Goal: Transaction & Acquisition: Book appointment/travel/reservation

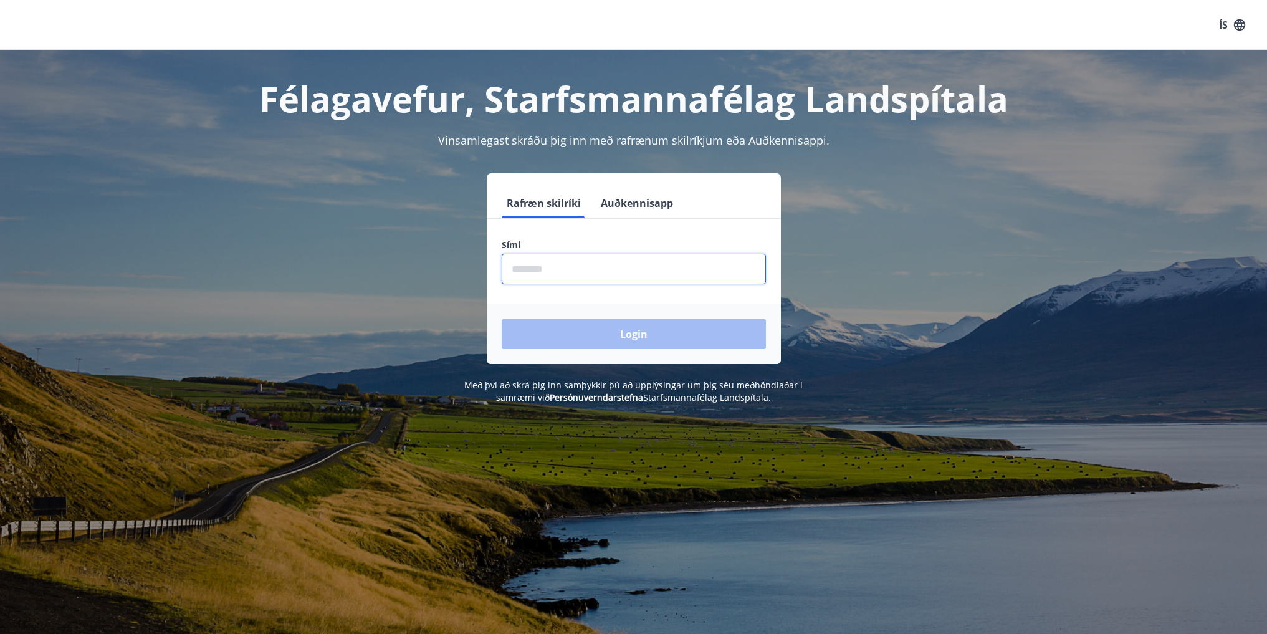
click at [537, 266] on input "phone" at bounding box center [634, 269] width 264 height 31
type input "********"
click at [631, 338] on button "Login" at bounding box center [634, 334] width 264 height 30
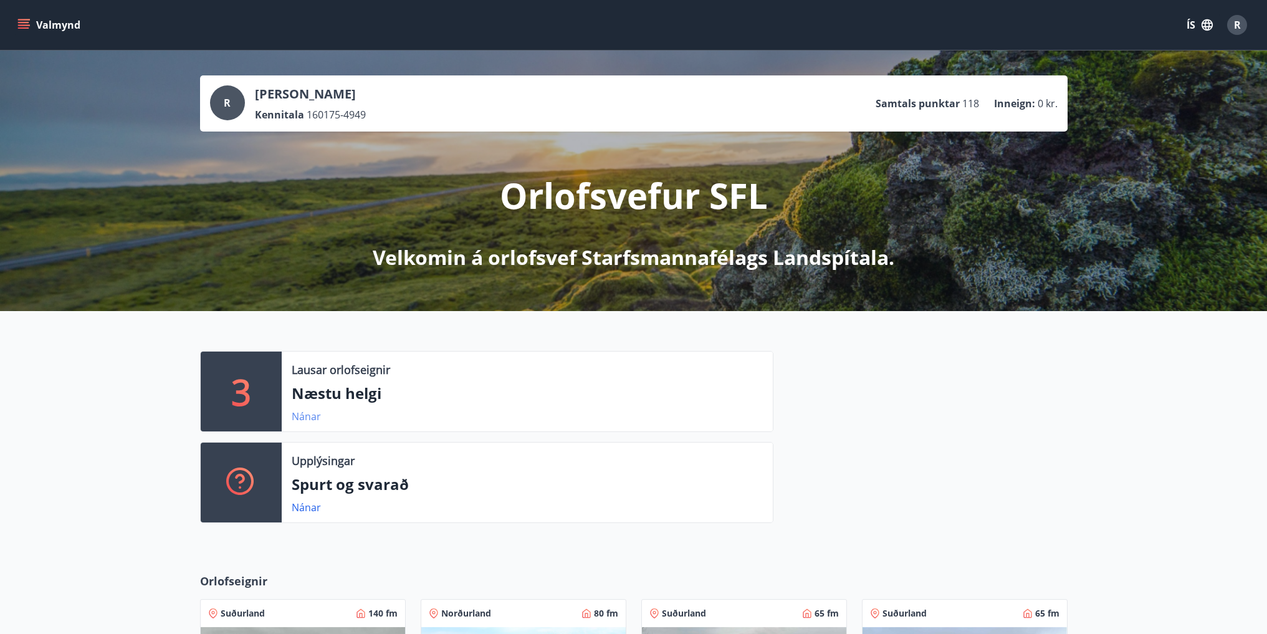
click at [305, 418] on link "Nánar" at bounding box center [306, 416] width 29 height 14
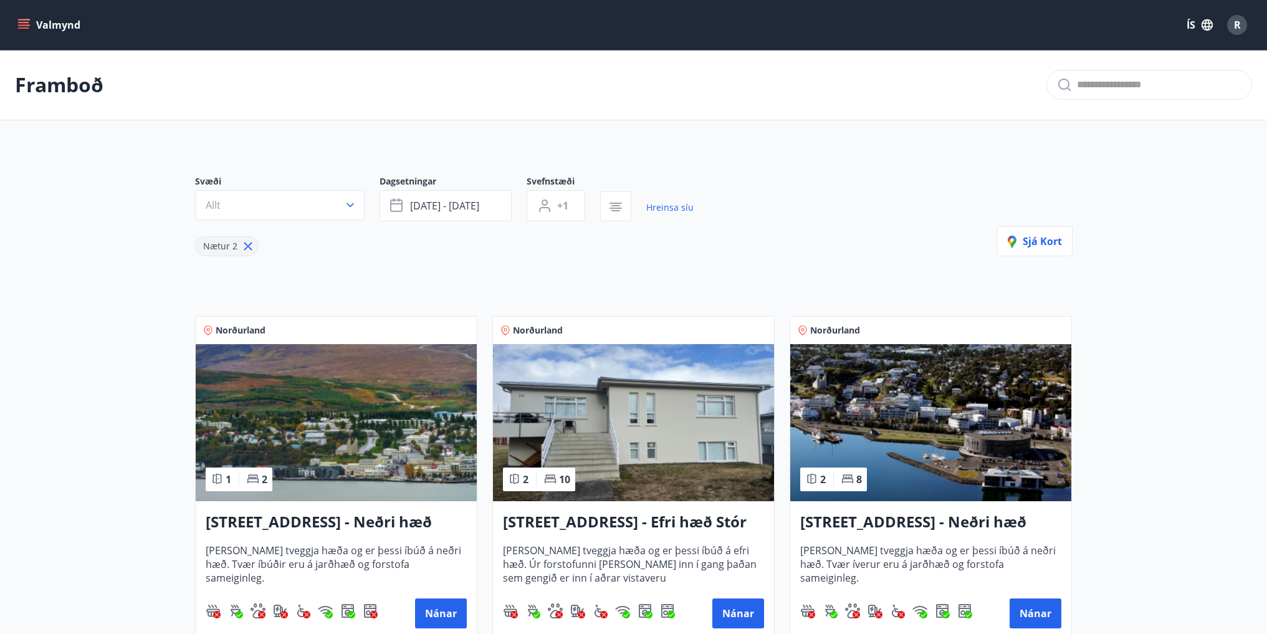
click at [20, 26] on icon "menu" at bounding box center [25, 24] width 14 height 1
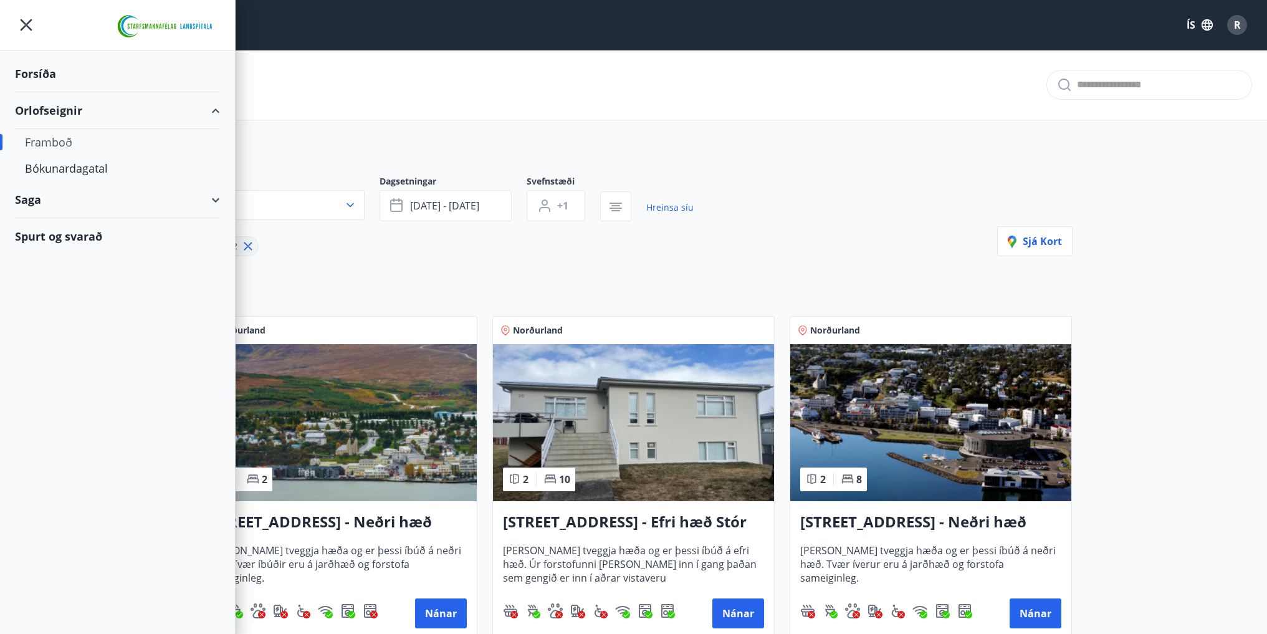
click at [62, 109] on div "Orlofseignir" at bounding box center [117, 110] width 205 height 37
type input "*"
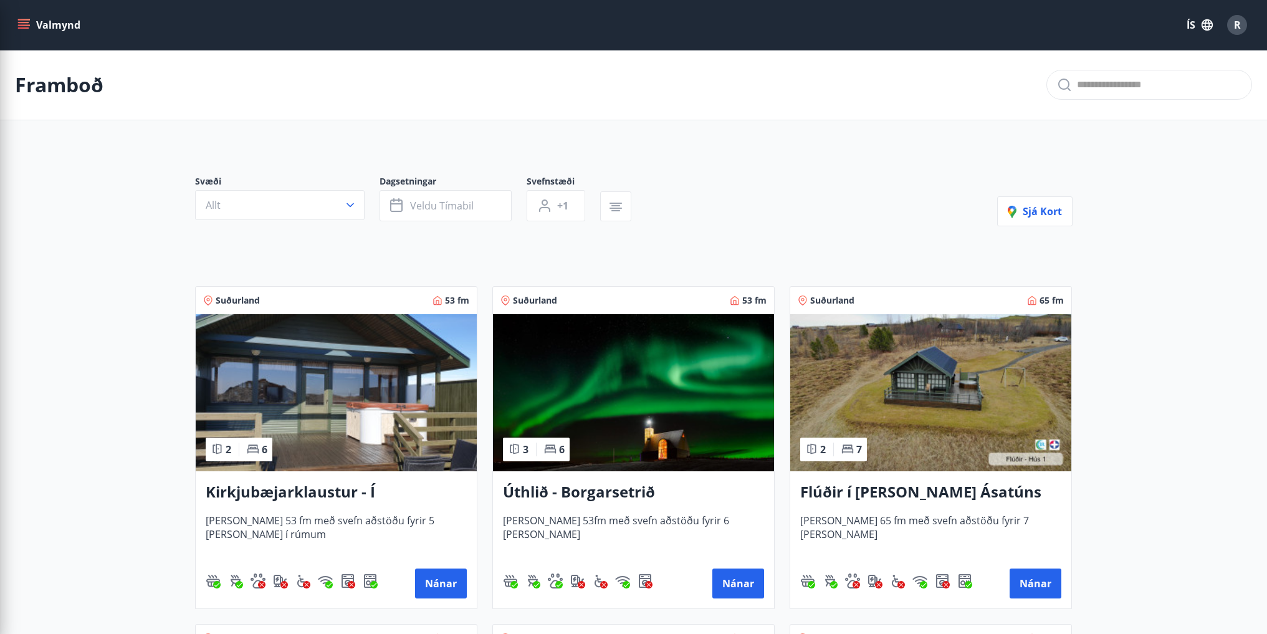
click at [351, 201] on icon "button" at bounding box center [350, 205] width 12 height 12
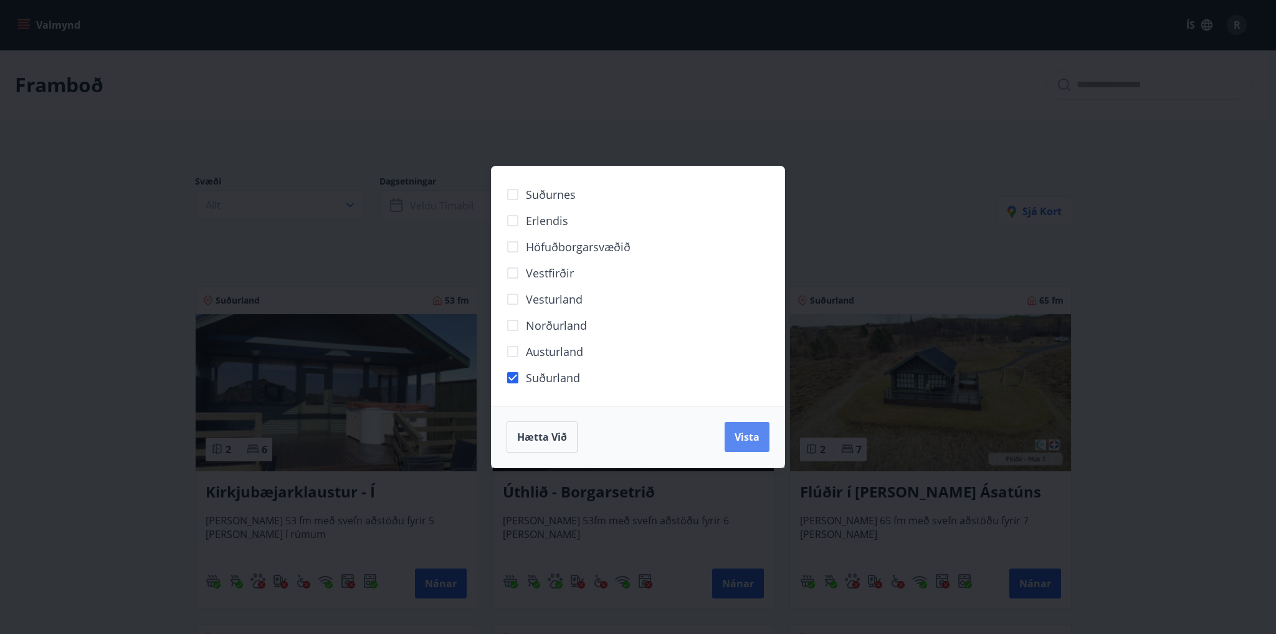
click at [756, 439] on span "Vista" at bounding box center [747, 437] width 25 height 14
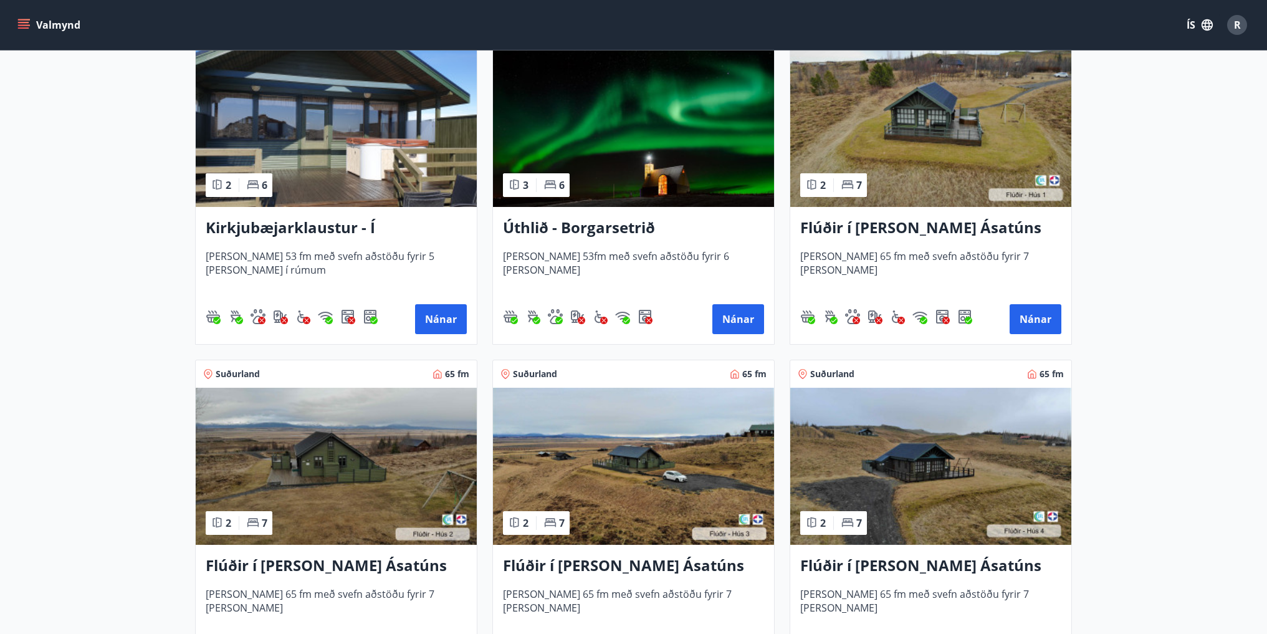
scroll to position [312, 0]
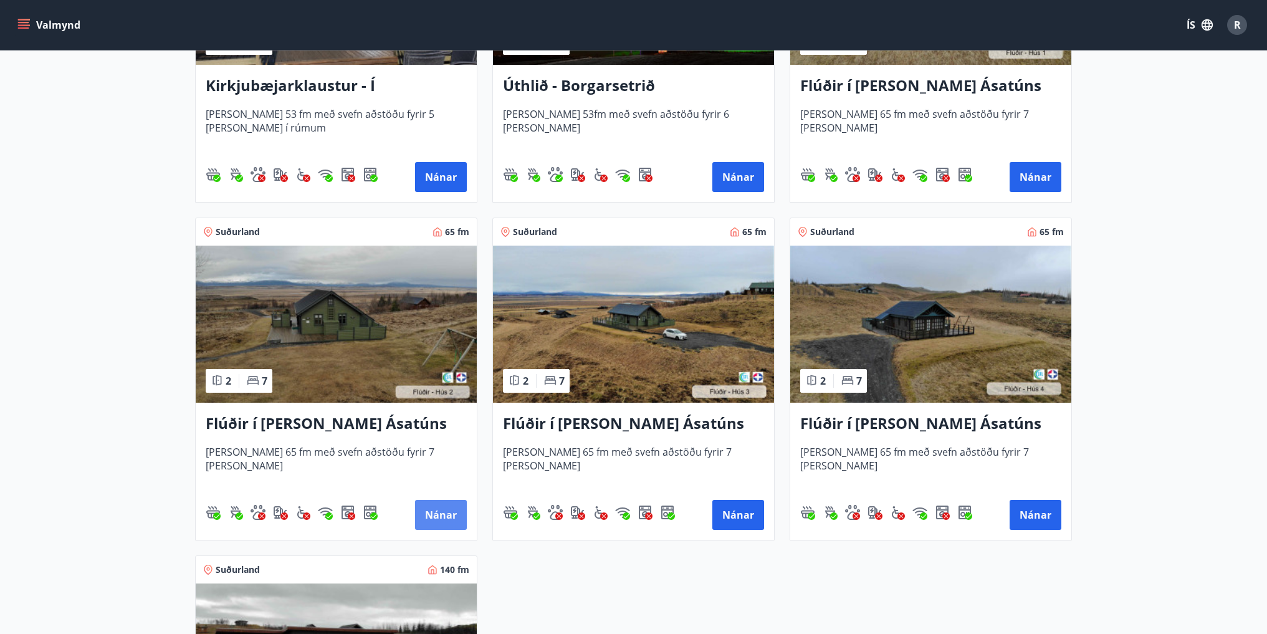
click at [434, 515] on button "Nánar" at bounding box center [441, 515] width 52 height 30
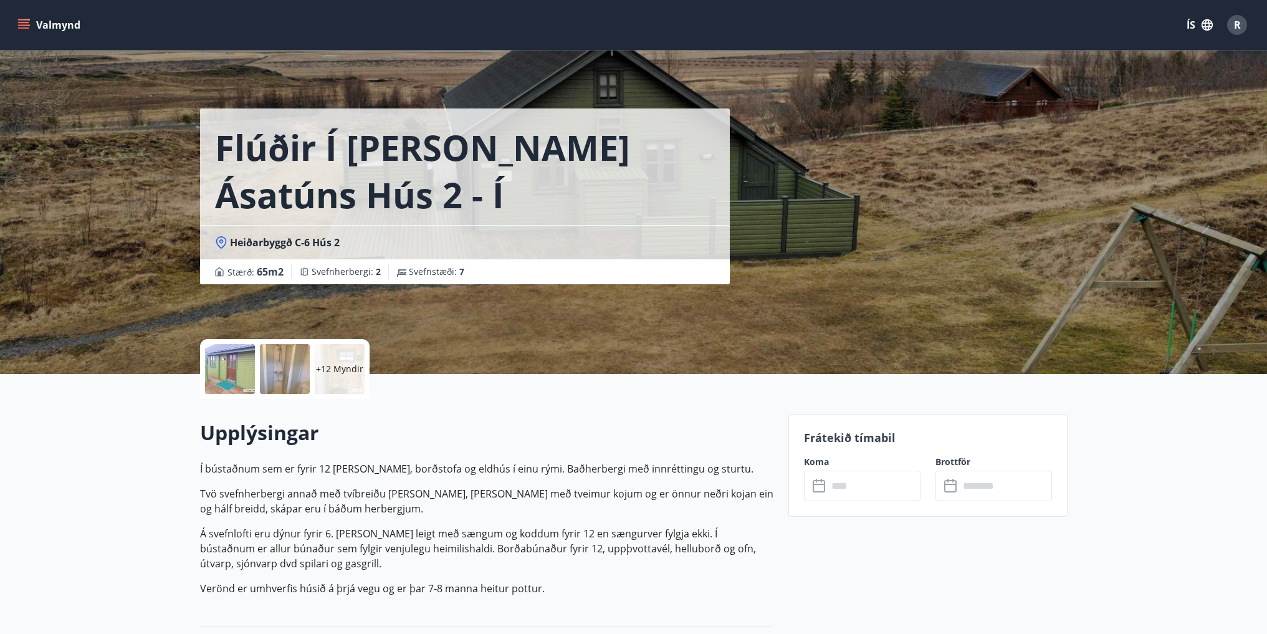
click at [239, 375] on div at bounding box center [230, 369] width 50 height 50
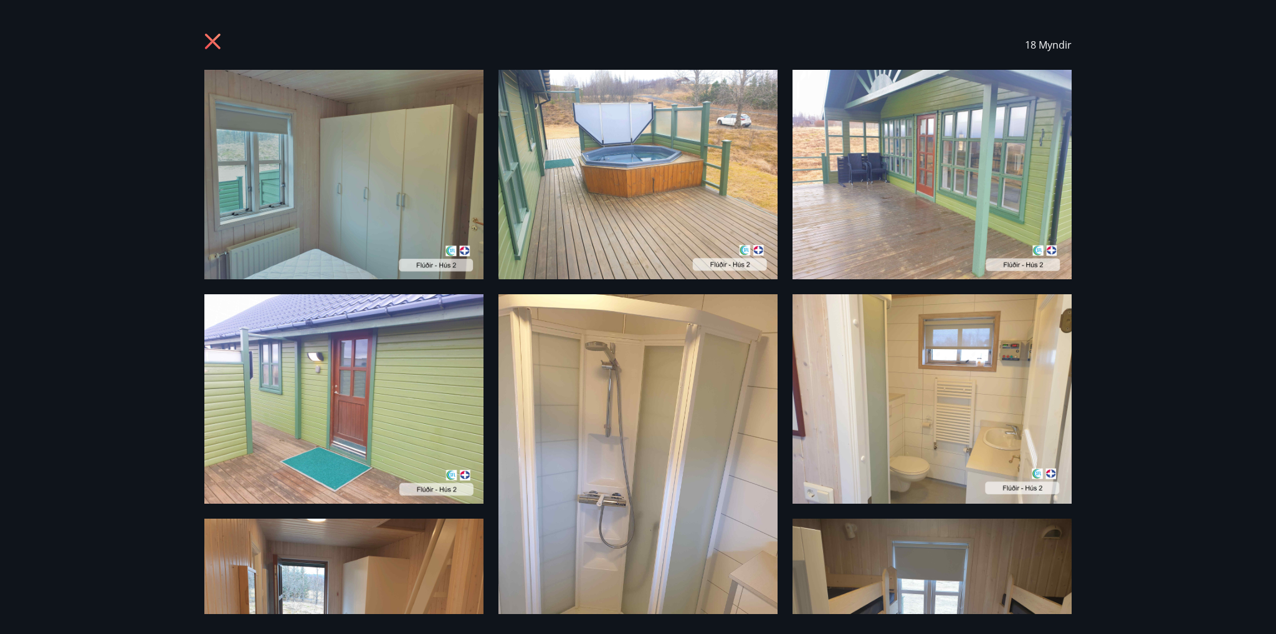
click at [216, 41] on icon at bounding box center [214, 43] width 20 height 20
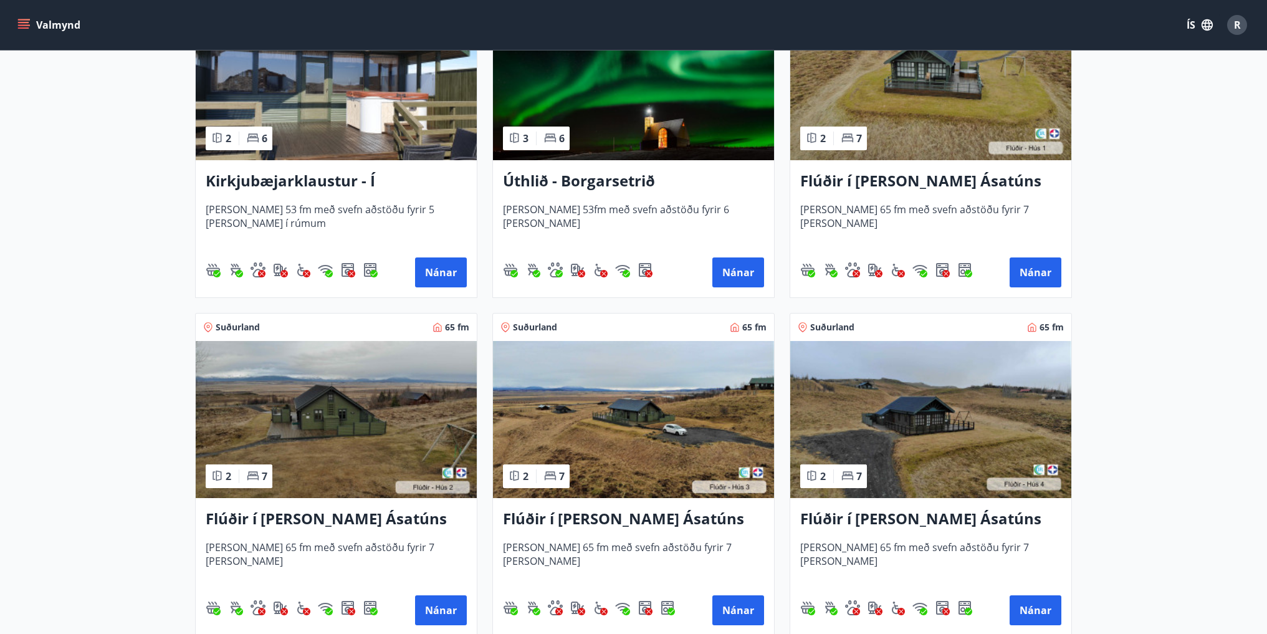
scroll to position [374, 0]
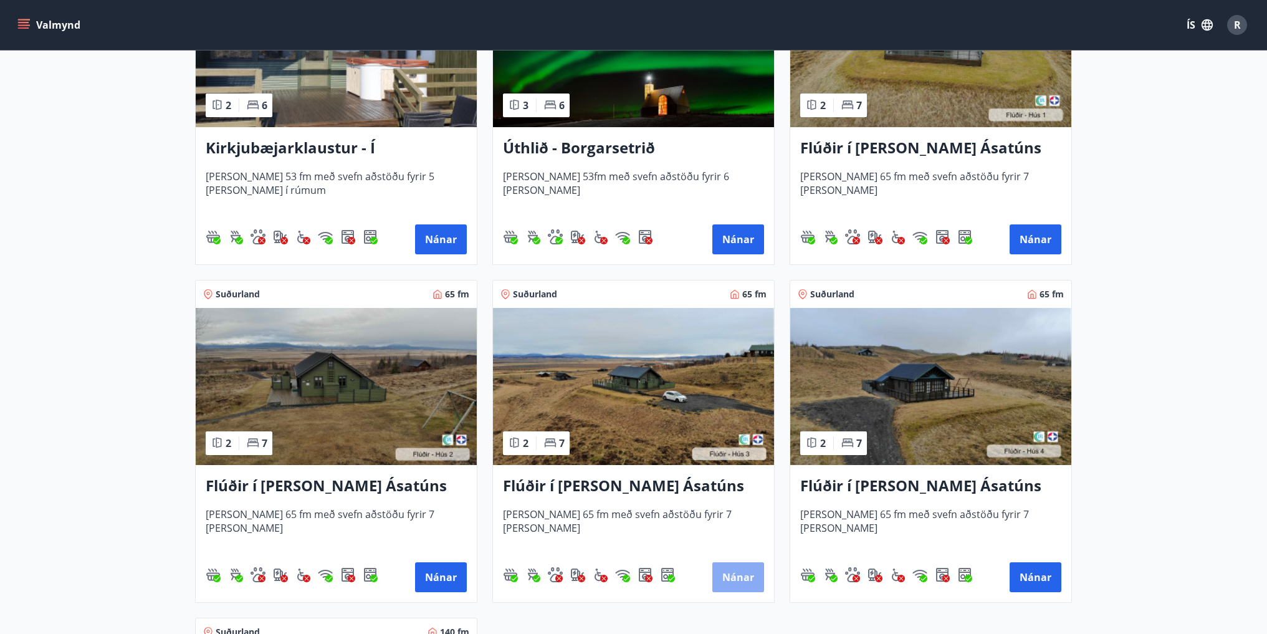
click at [730, 580] on button "Nánar" at bounding box center [738, 577] width 52 height 30
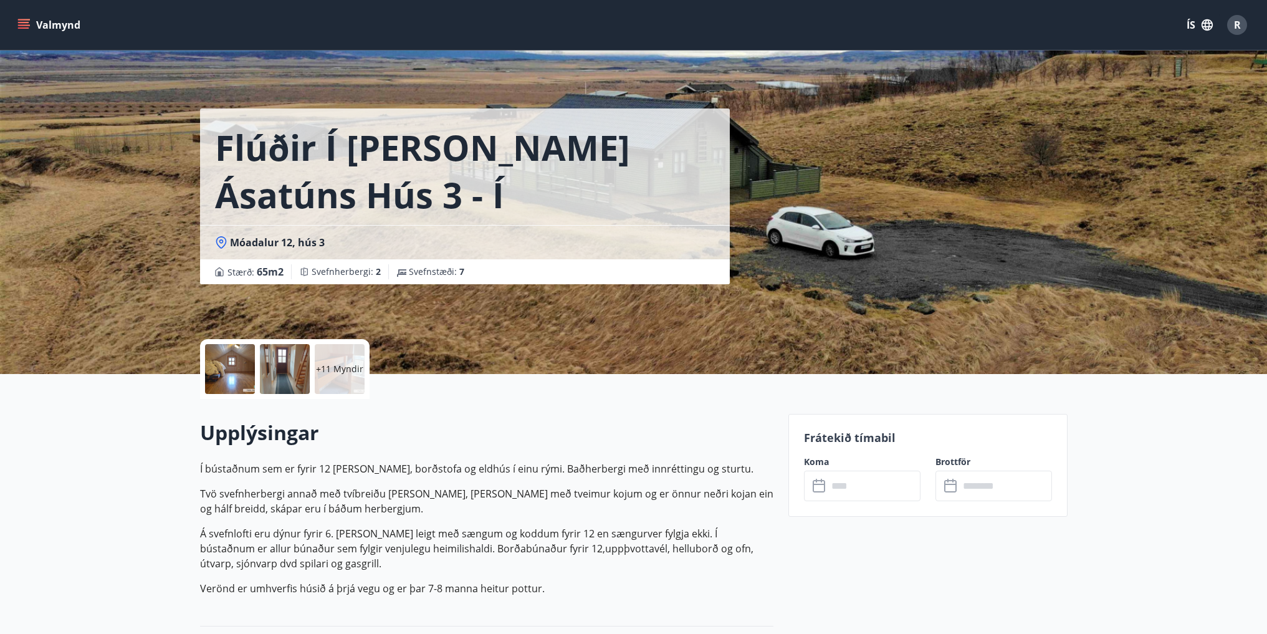
click at [236, 372] on div at bounding box center [230, 369] width 50 height 50
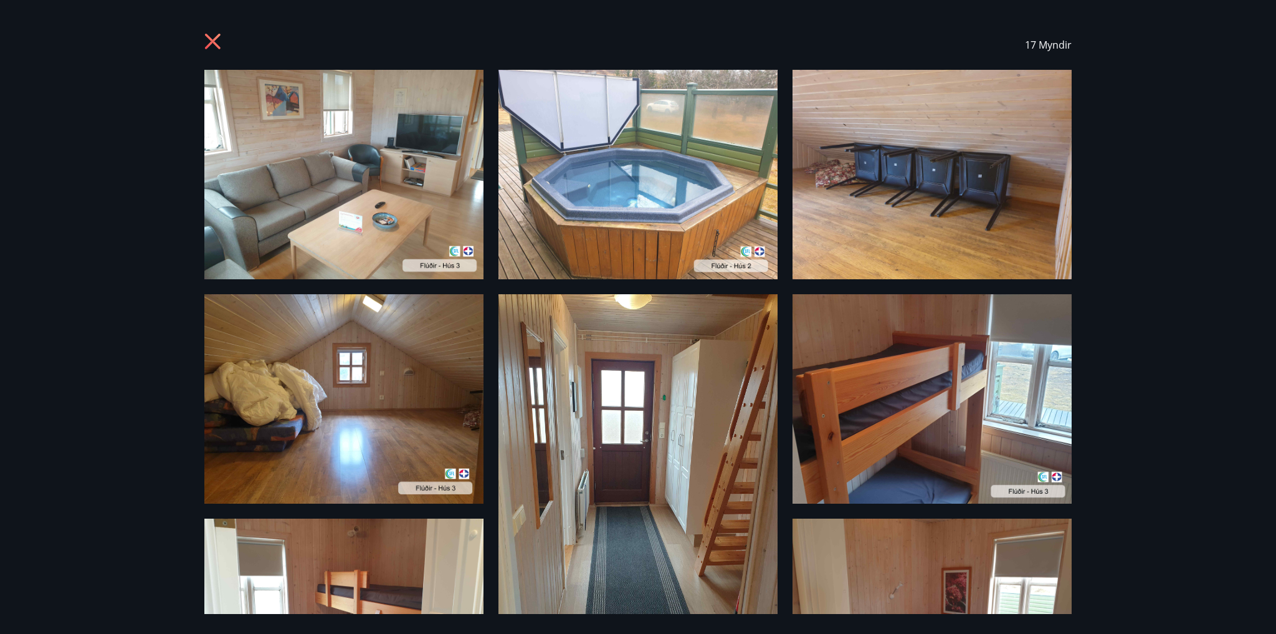
click at [212, 42] on icon at bounding box center [213, 42] width 16 height 16
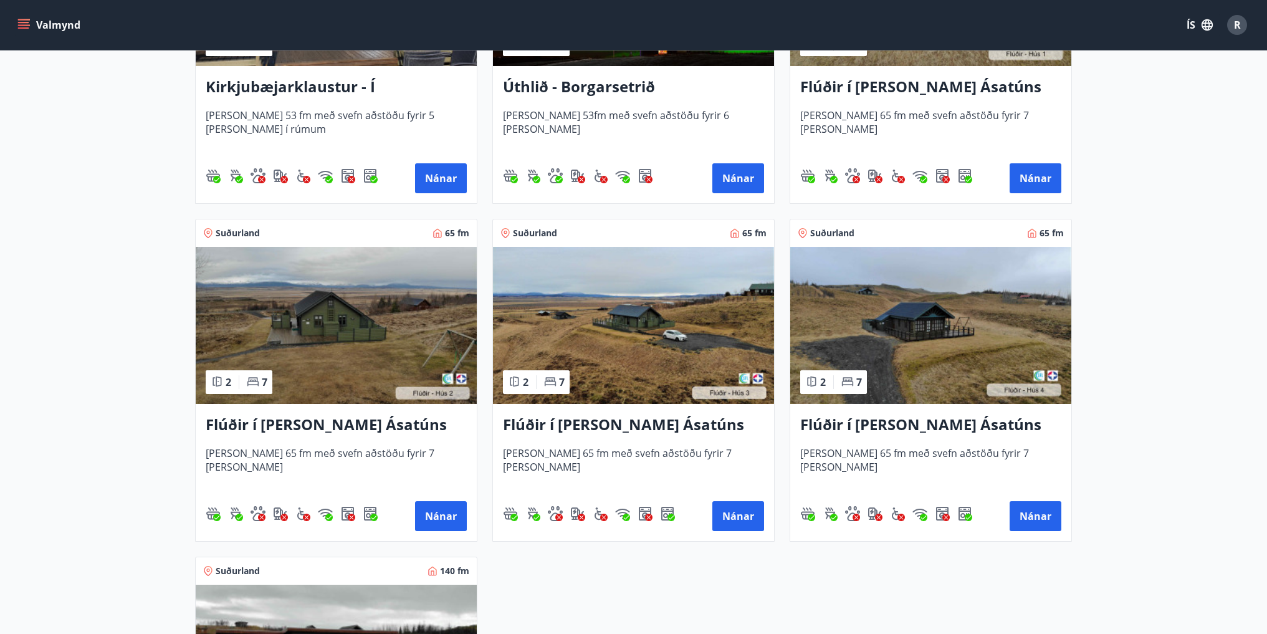
scroll to position [436, 0]
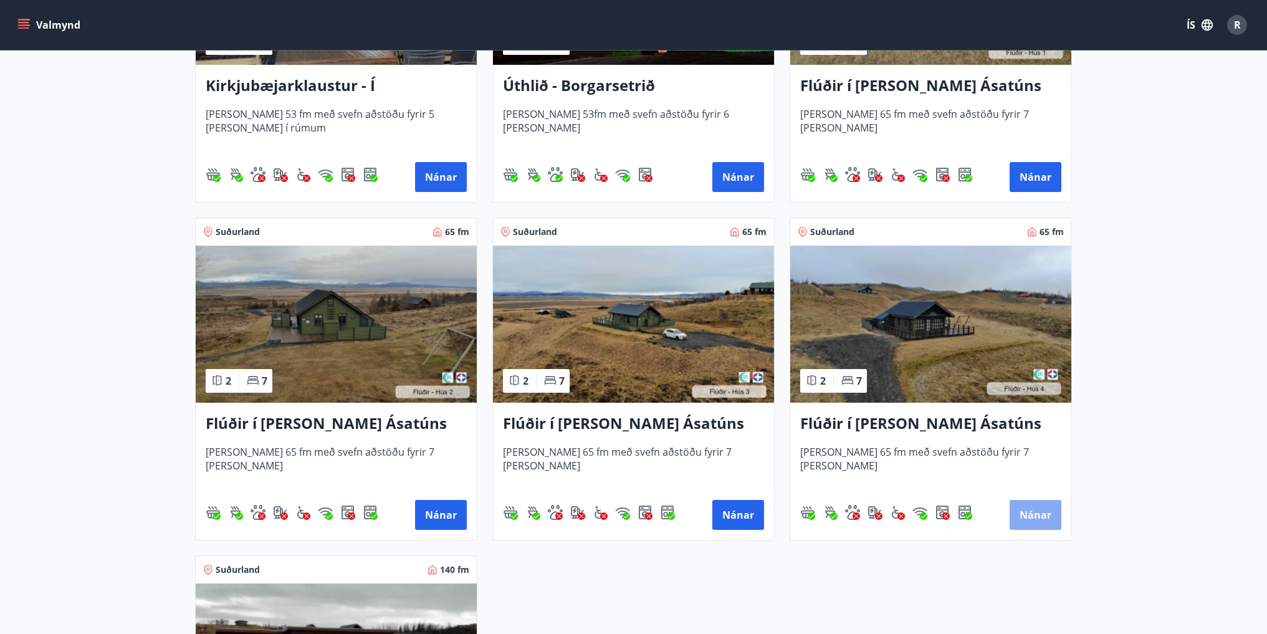
click at [1029, 512] on button "Nánar" at bounding box center [1036, 515] width 52 height 30
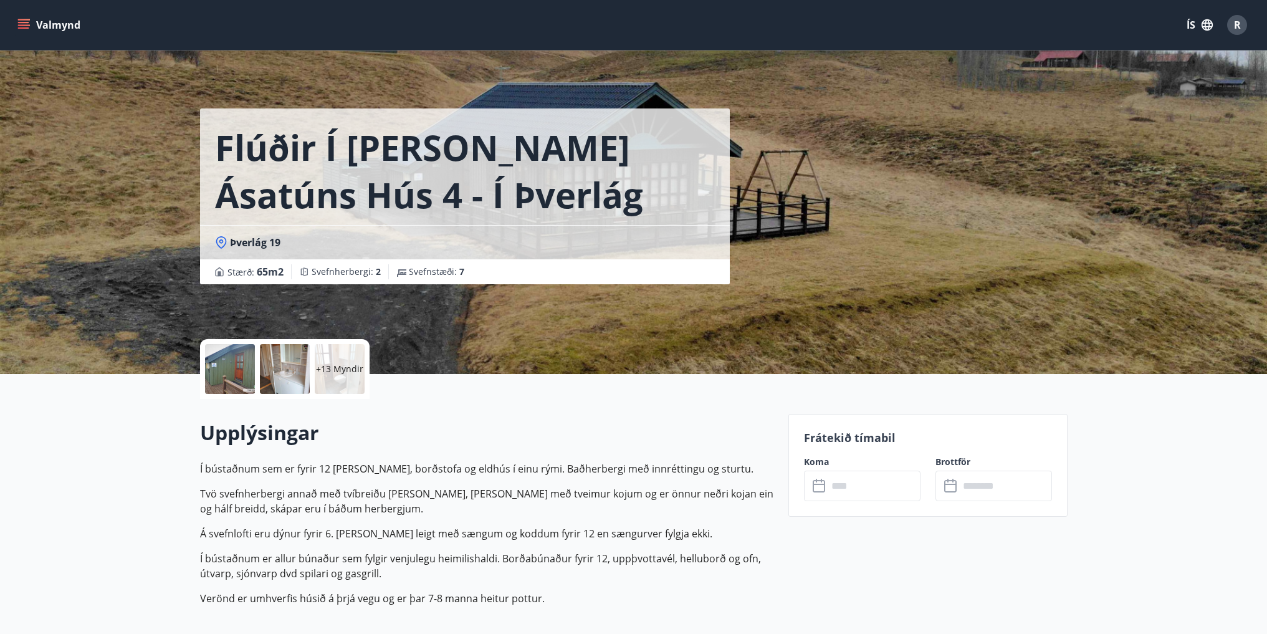
click at [335, 372] on p "+13 Myndir" at bounding box center [339, 369] width 47 height 12
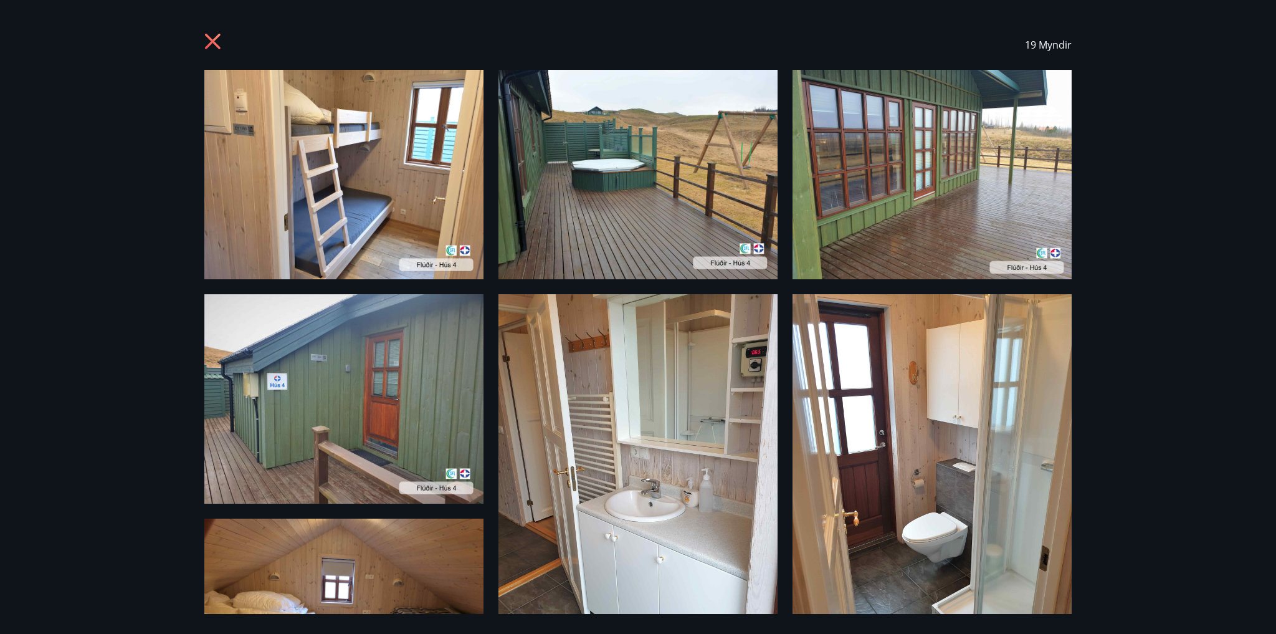
click at [213, 43] on icon at bounding box center [213, 42] width 16 height 16
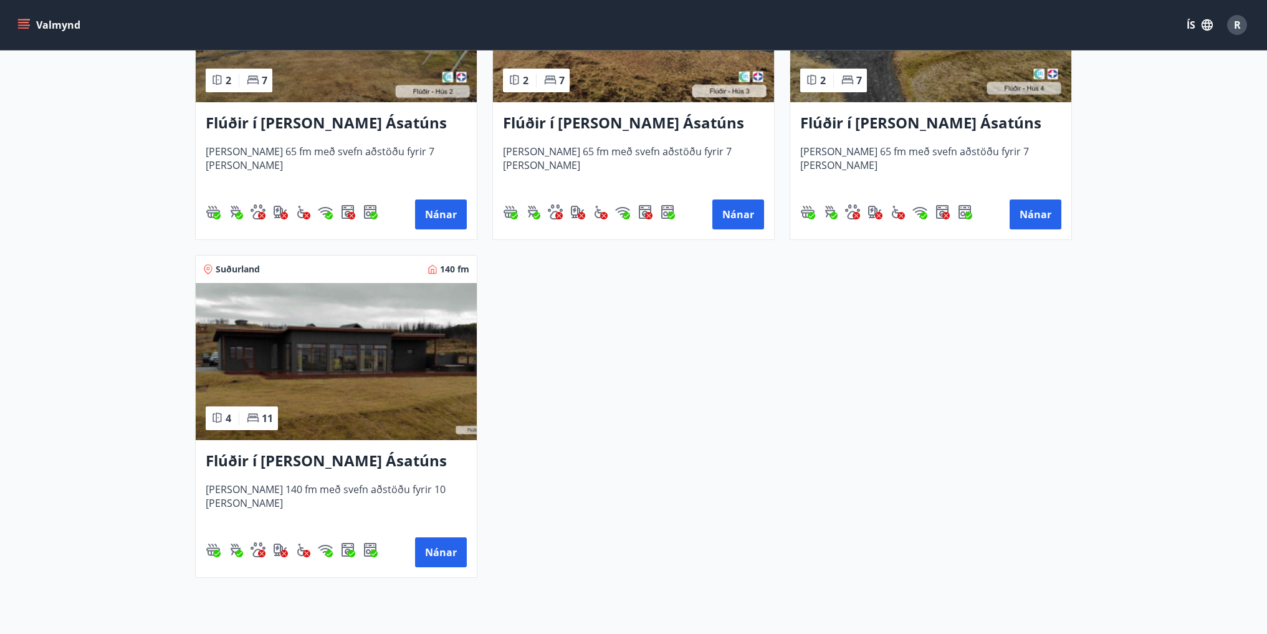
scroll to position [748, 0]
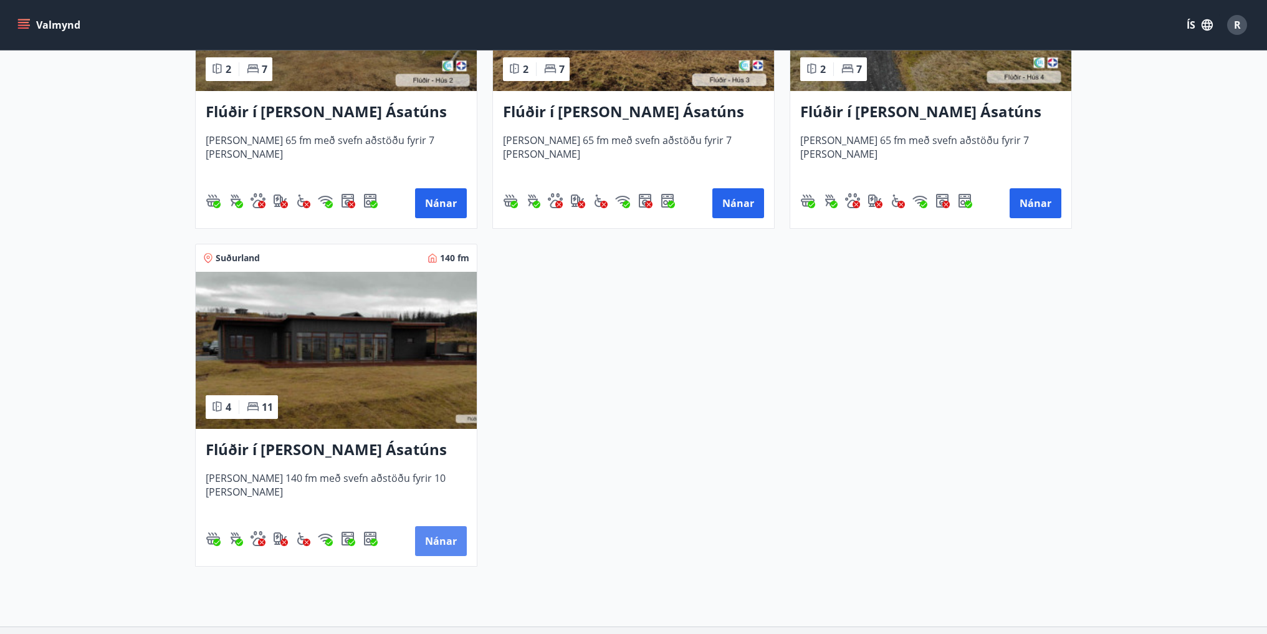
click at [449, 537] on button "Nánar" at bounding box center [441, 541] width 52 height 30
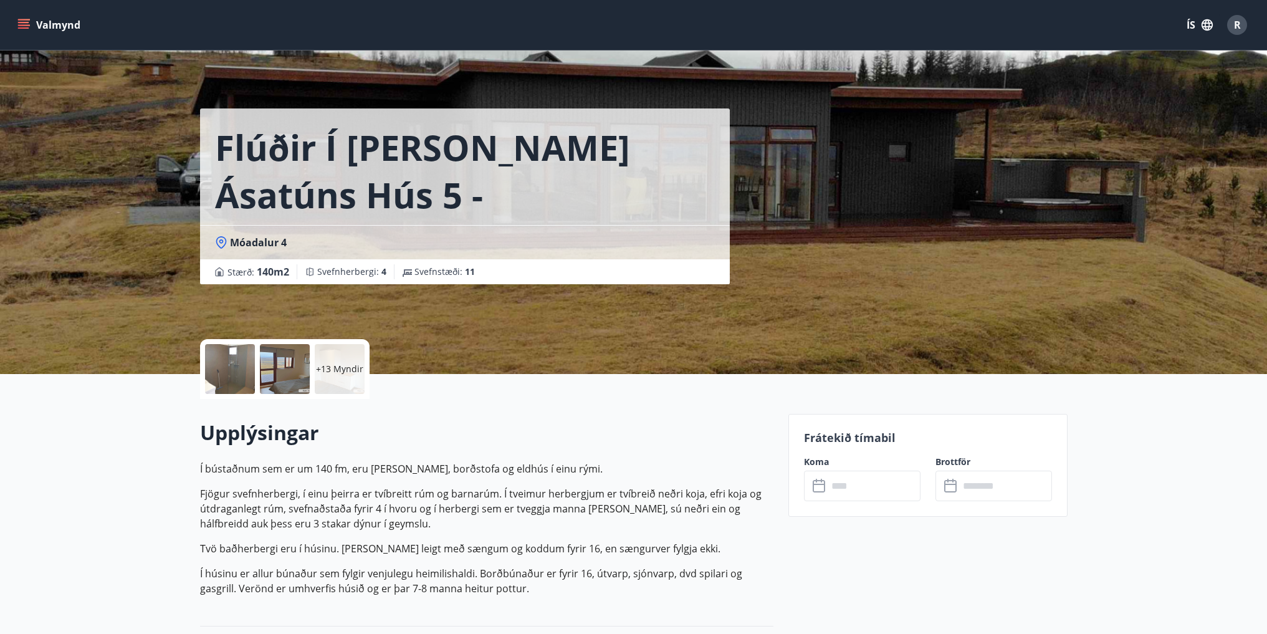
click at [838, 487] on input "text" at bounding box center [874, 486] width 93 height 31
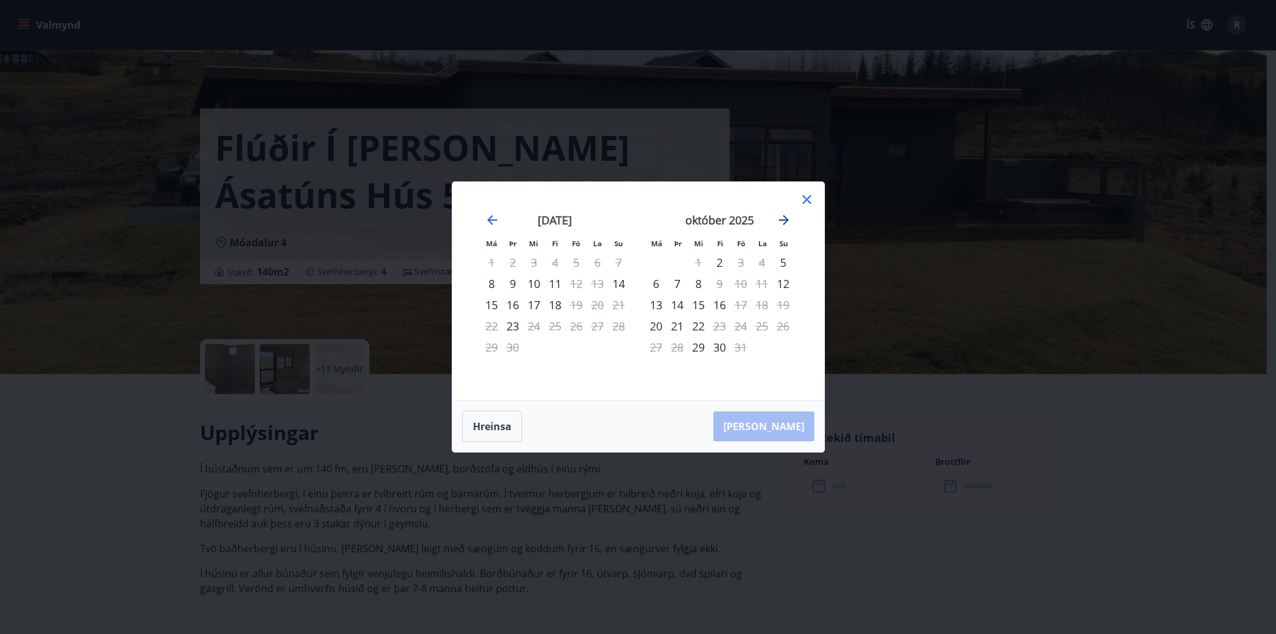
click at [786, 216] on icon "Move forward to switch to the next month." at bounding box center [783, 220] width 15 height 15
click at [494, 224] on icon "Move backward to switch to the previous month." at bounding box center [492, 220] width 15 height 15
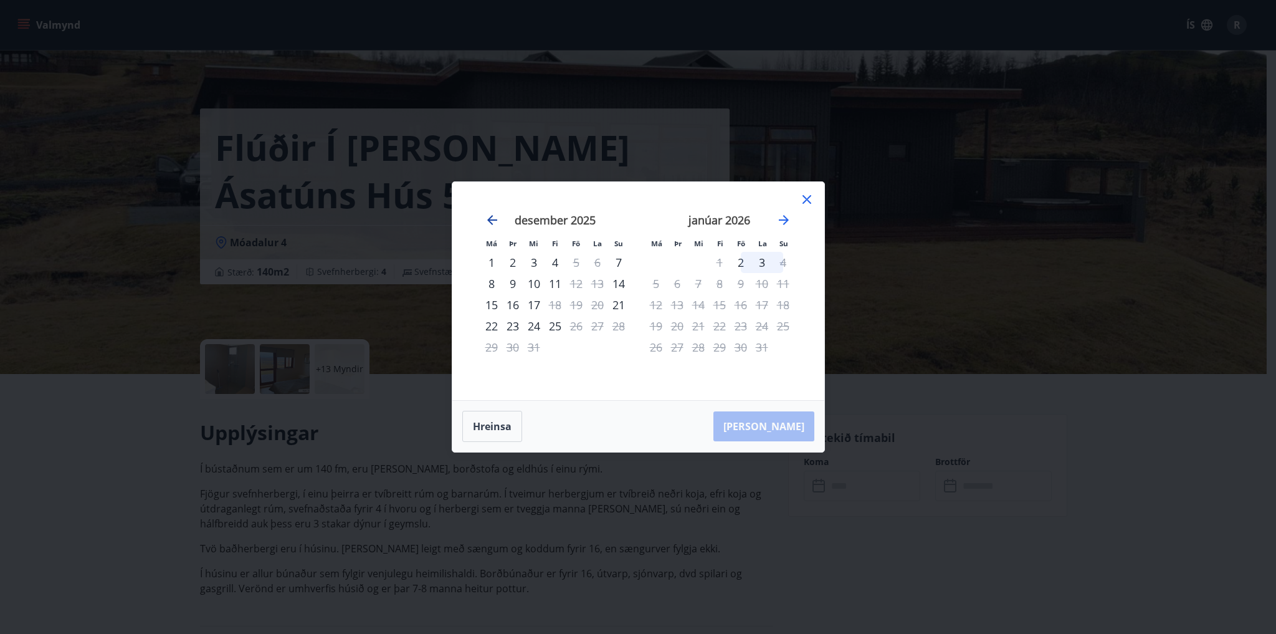
click at [493, 223] on icon "Move backward to switch to the previous month." at bounding box center [492, 220] width 15 height 15
click at [493, 222] on icon "Move backward to switch to the previous month." at bounding box center [492, 220] width 15 height 15
click at [804, 202] on icon at bounding box center [807, 199] width 9 height 9
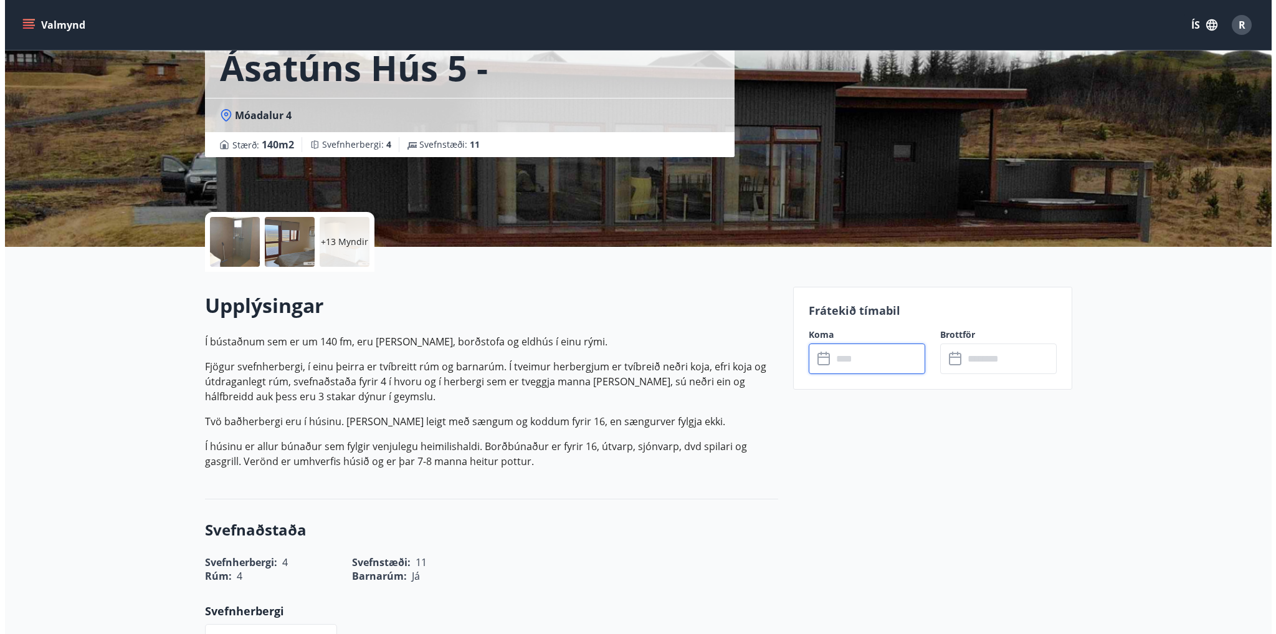
scroll to position [125, 0]
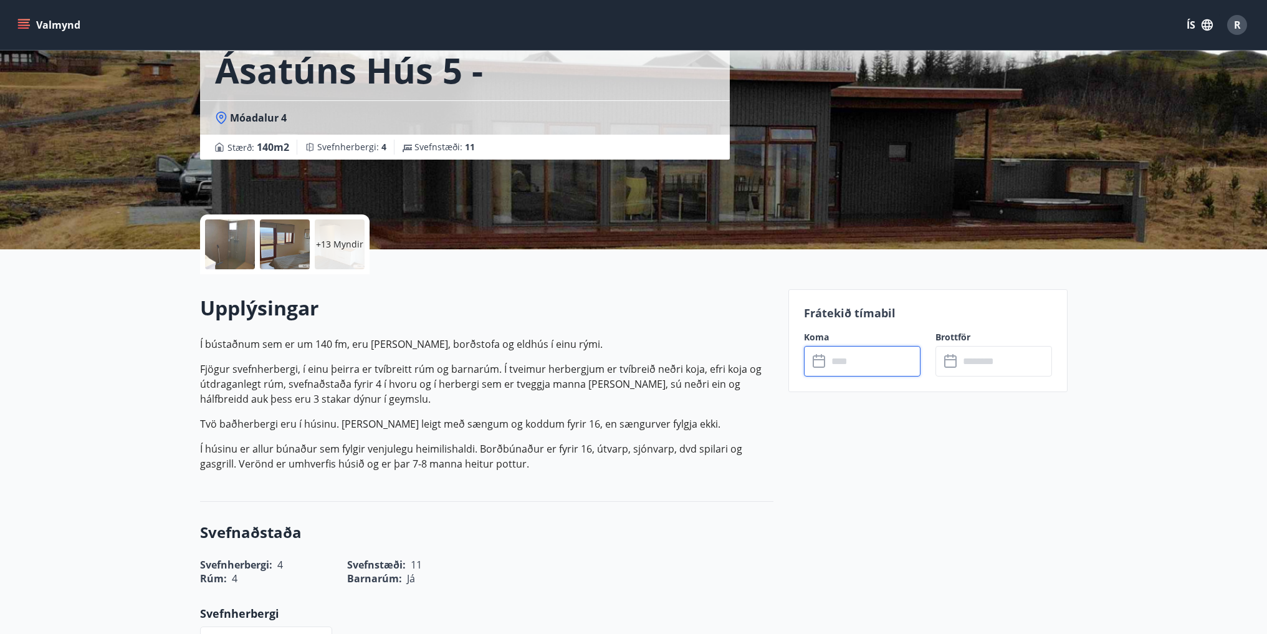
click at [846, 358] on input "text" at bounding box center [874, 361] width 93 height 31
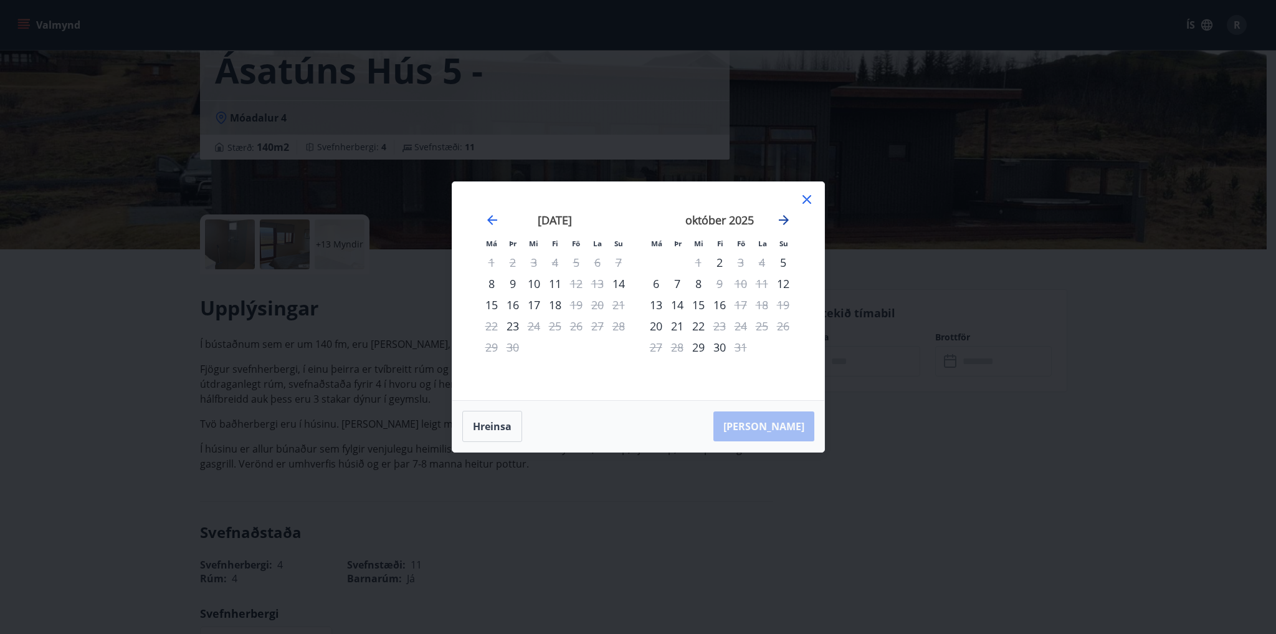
click at [790, 216] on icon "Move forward to switch to the next month." at bounding box center [783, 220] width 15 height 15
click at [811, 200] on icon at bounding box center [807, 199] width 15 height 15
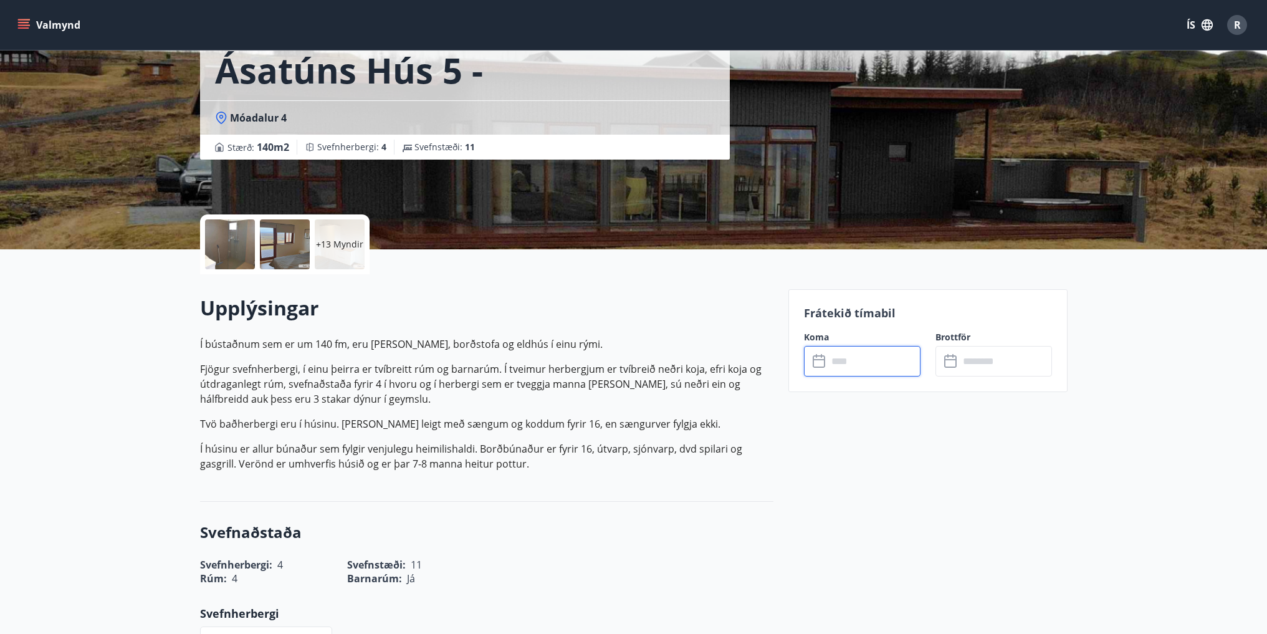
click at [882, 365] on input "text" at bounding box center [874, 361] width 93 height 31
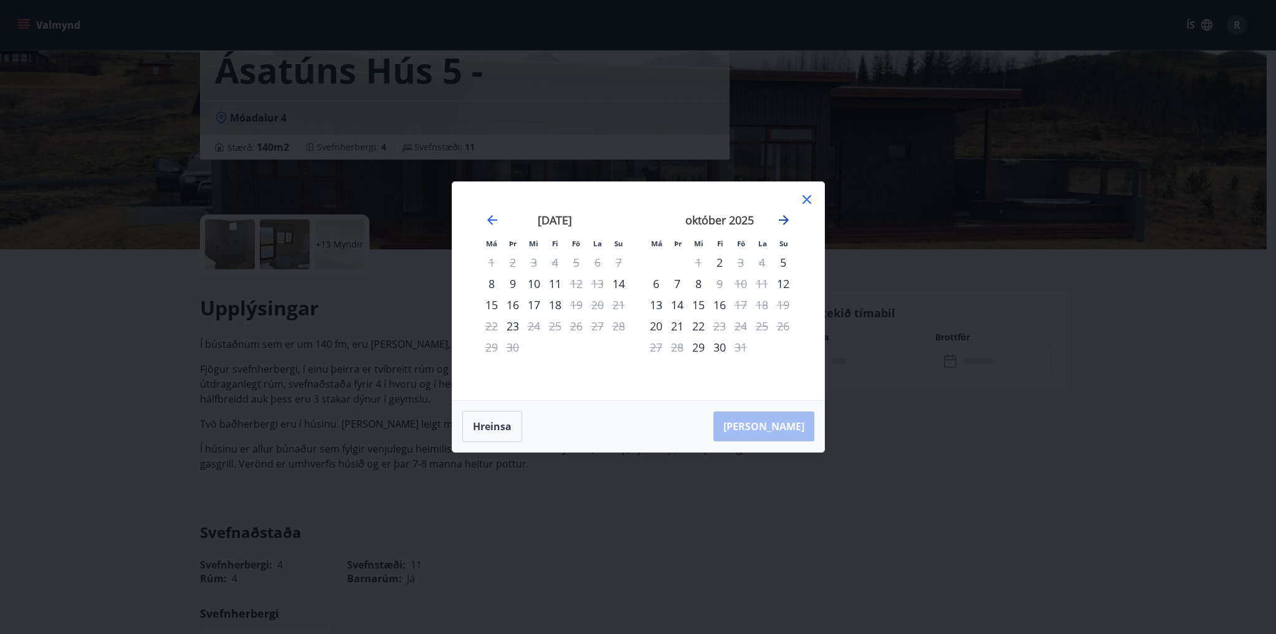
click at [791, 218] on icon "Move forward to switch to the next month." at bounding box center [783, 220] width 15 height 15
click at [491, 282] on div "6" at bounding box center [491, 283] width 21 height 21
click at [533, 286] on div "8" at bounding box center [533, 283] width 21 height 21
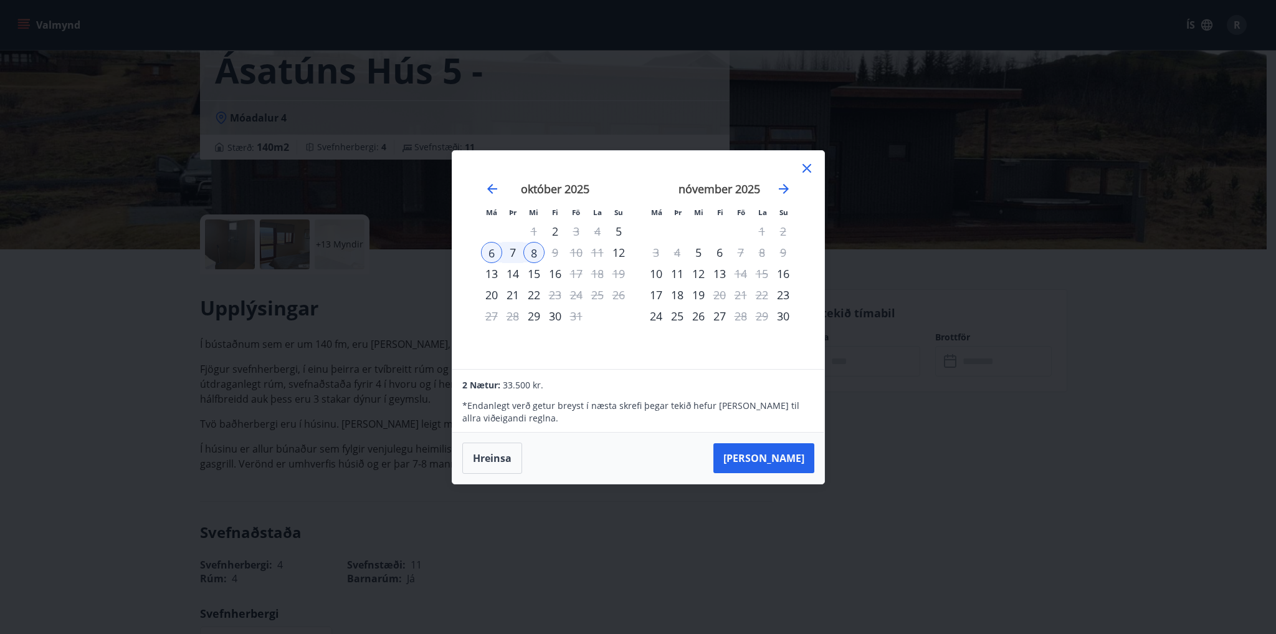
click at [485, 254] on div "6" at bounding box center [491, 252] width 21 height 21
click at [533, 252] on div "8" at bounding box center [533, 252] width 21 height 21
click at [491, 461] on button "Hreinsa" at bounding box center [492, 457] width 60 height 31
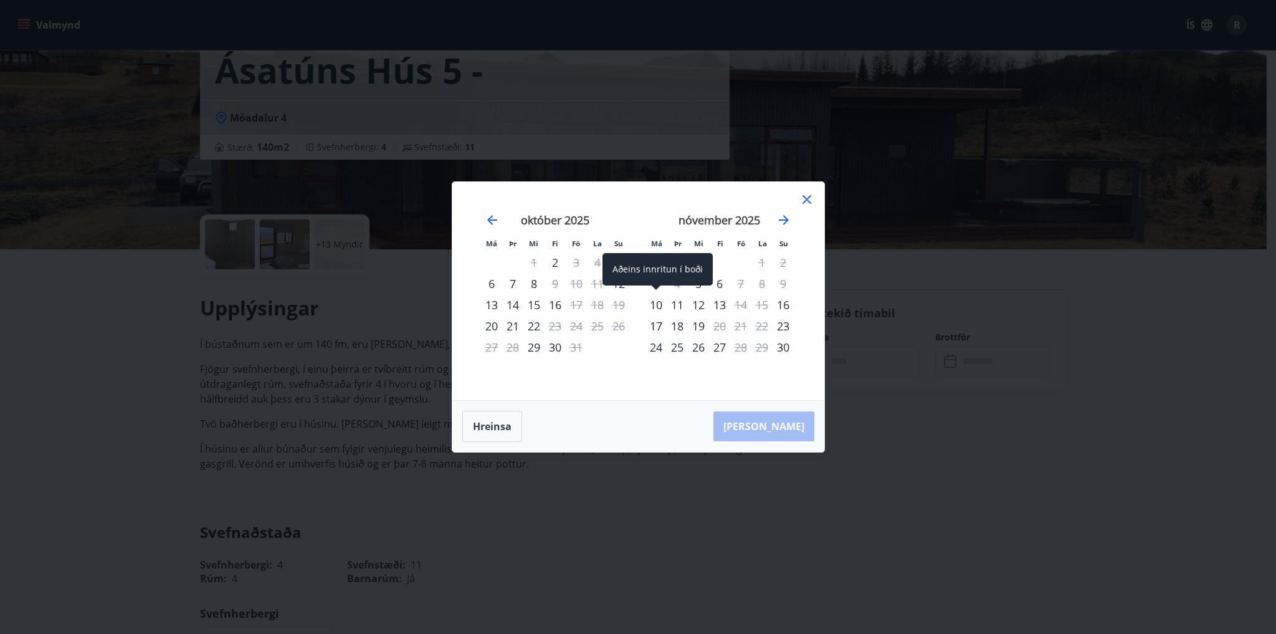
click at [656, 308] on div "10" at bounding box center [656, 304] width 21 height 21
click at [700, 306] on div "12" at bounding box center [698, 304] width 21 height 21
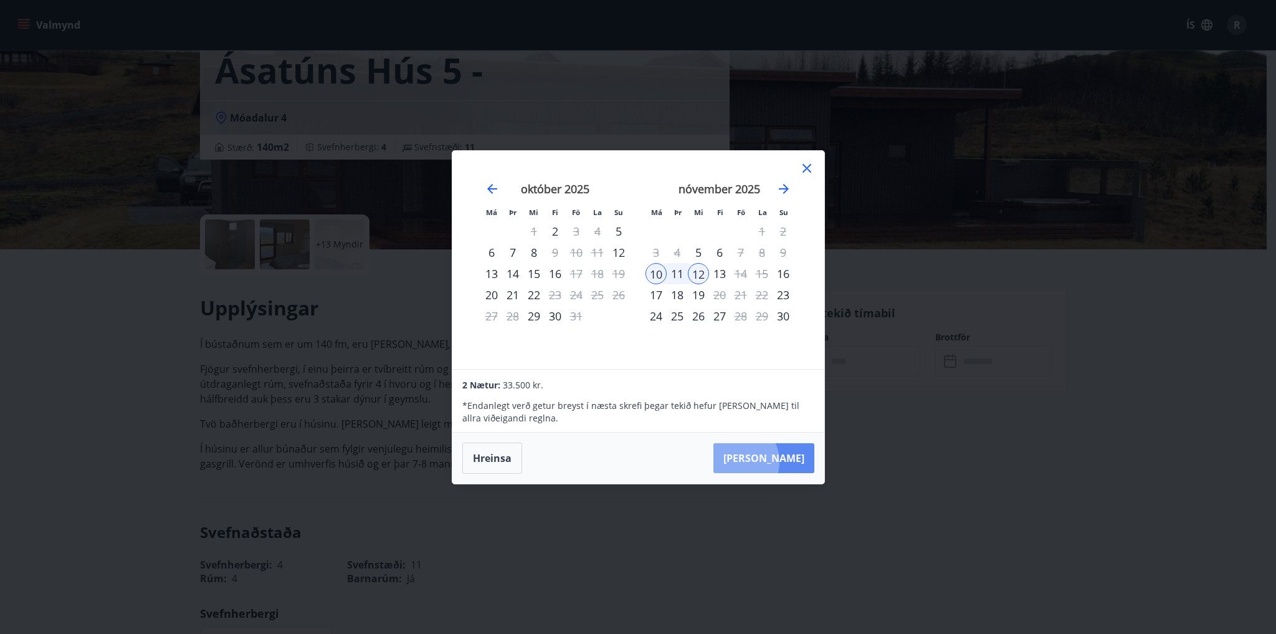
click at [774, 461] on button "[PERSON_NAME]" at bounding box center [764, 458] width 101 height 30
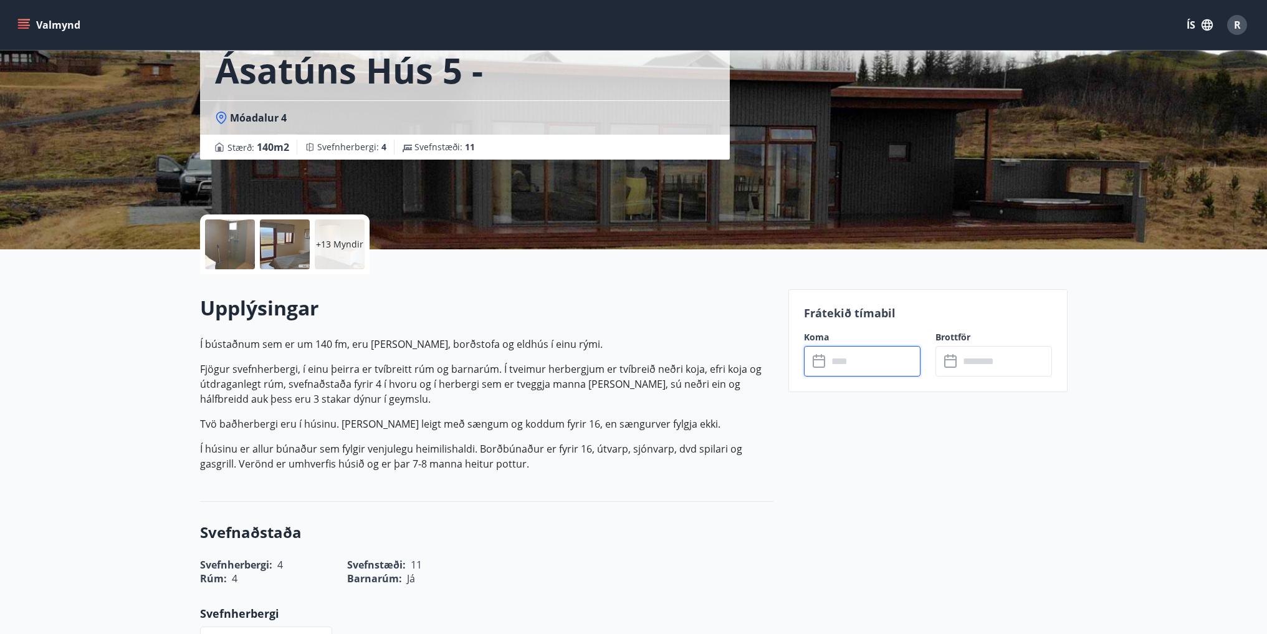
type input "******"
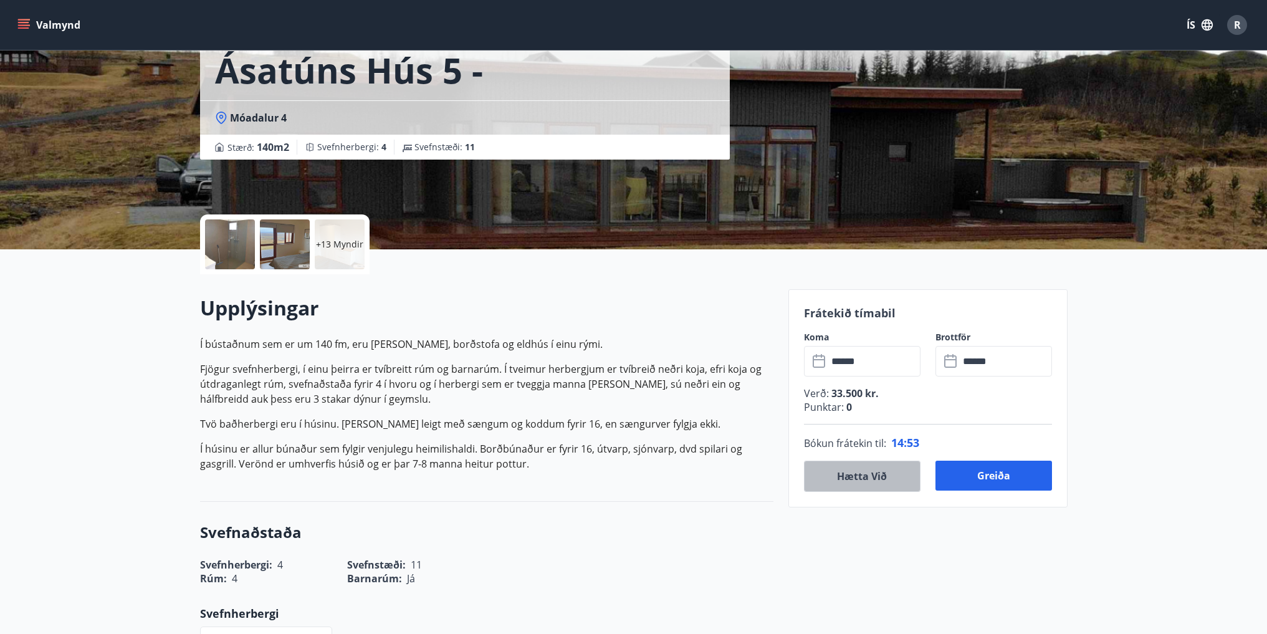
click at [851, 475] on button "Hætta við" at bounding box center [862, 476] width 117 height 31
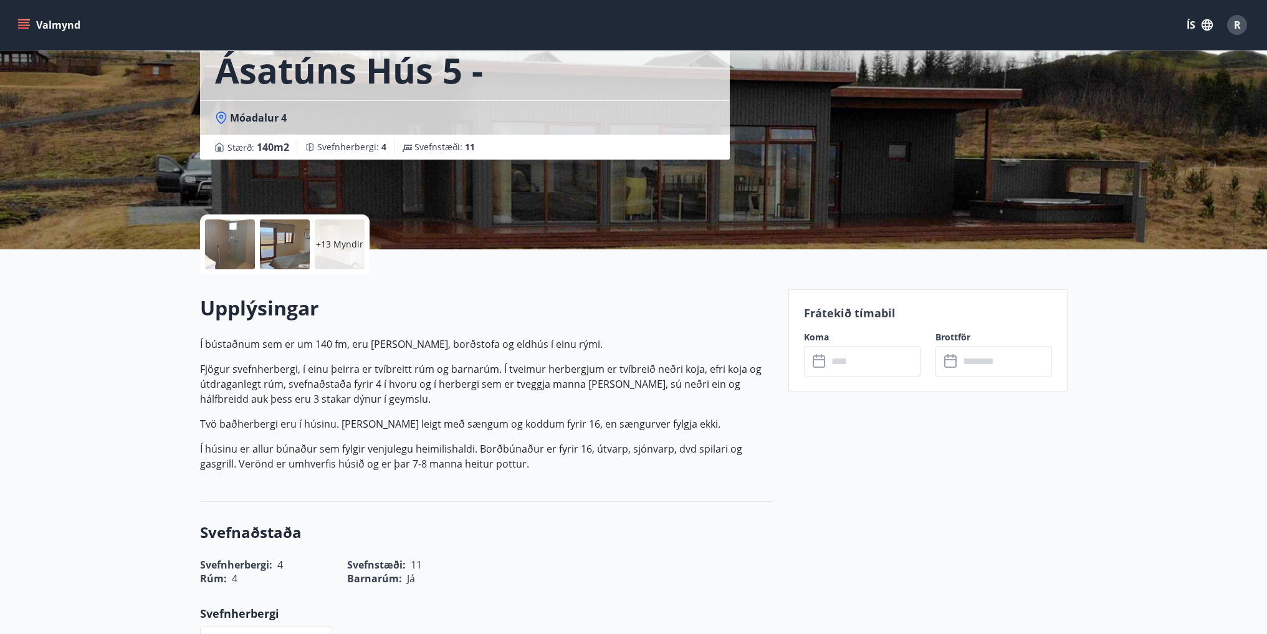
click at [338, 244] on p "+13 Myndir" at bounding box center [339, 244] width 47 height 12
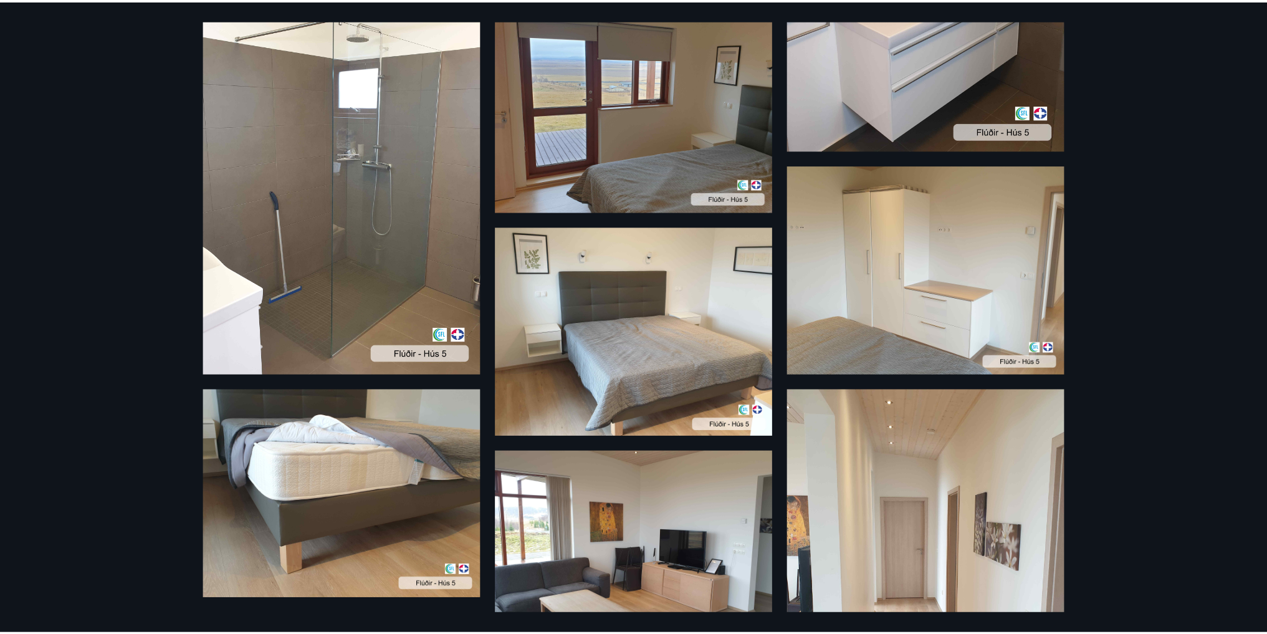
scroll to position [0, 0]
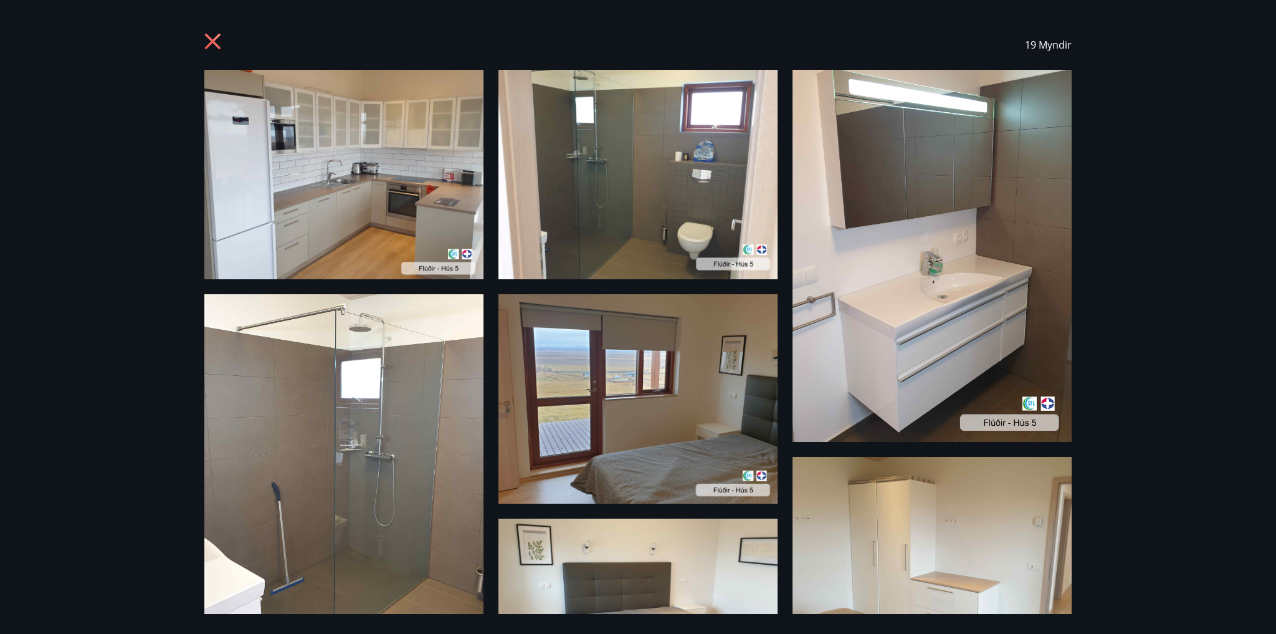
click at [206, 41] on icon at bounding box center [214, 43] width 20 height 20
